Goal: Find contact information: Find contact information

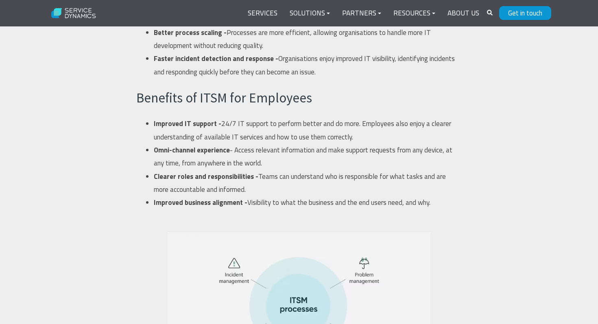
scroll to position [1725, 0]
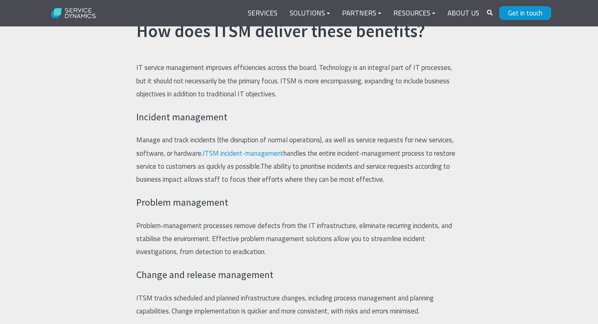
click at [520, 18] on link "Get in touch" at bounding box center [525, 13] width 52 height 14
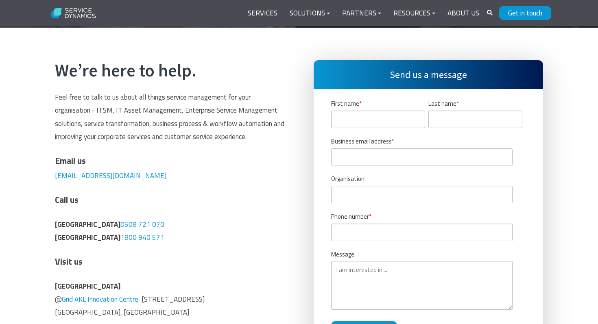
scroll to position [182, 0]
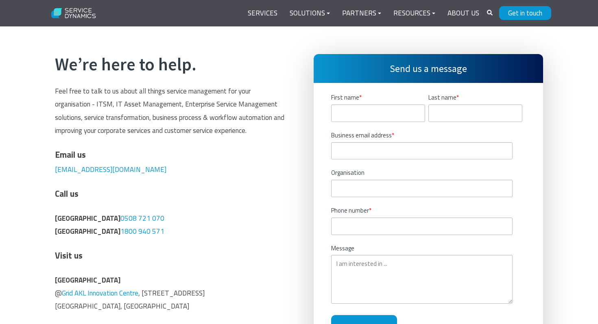
click at [128, 145] on span "We’re here to help. Feel free to talk to us about all things service management…" at bounding box center [169, 250] width 229 height 393
click at [233, 221] on p "New Zealand 0508 721 070 [GEOGRAPHIC_DATA] 1800 940 571" at bounding box center [169, 225] width 229 height 26
